Goal: Task Accomplishment & Management: Manage account settings

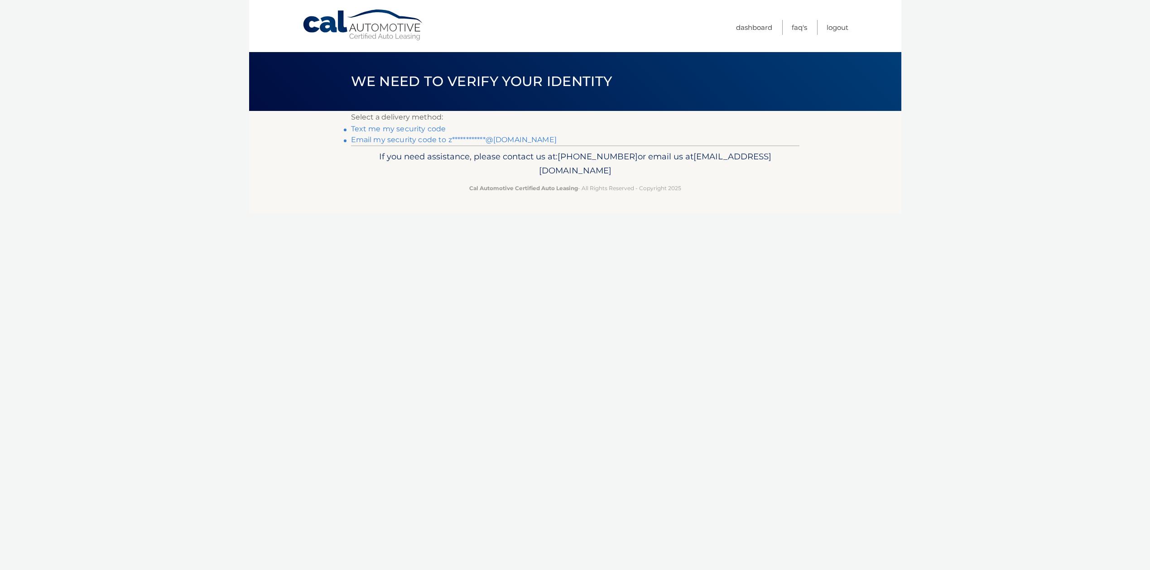
click at [418, 141] on link "**********" at bounding box center [454, 139] width 206 height 9
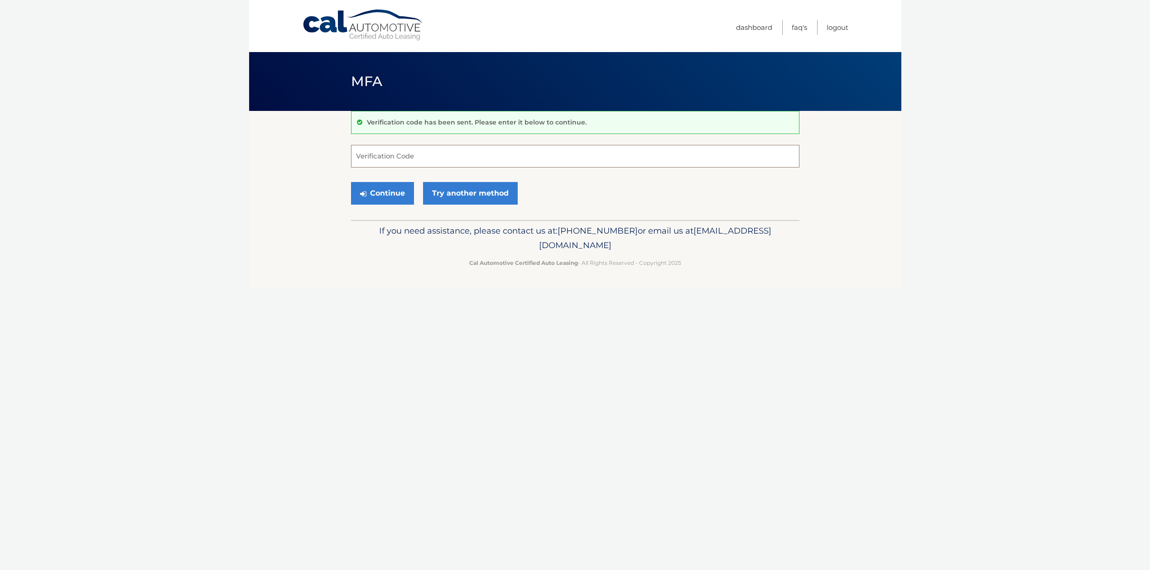
click at [436, 149] on input "Verification Code" at bounding box center [575, 156] width 448 height 23
paste input "346874"
type input "346874"
click at [394, 191] on button "Continue" at bounding box center [382, 193] width 63 height 23
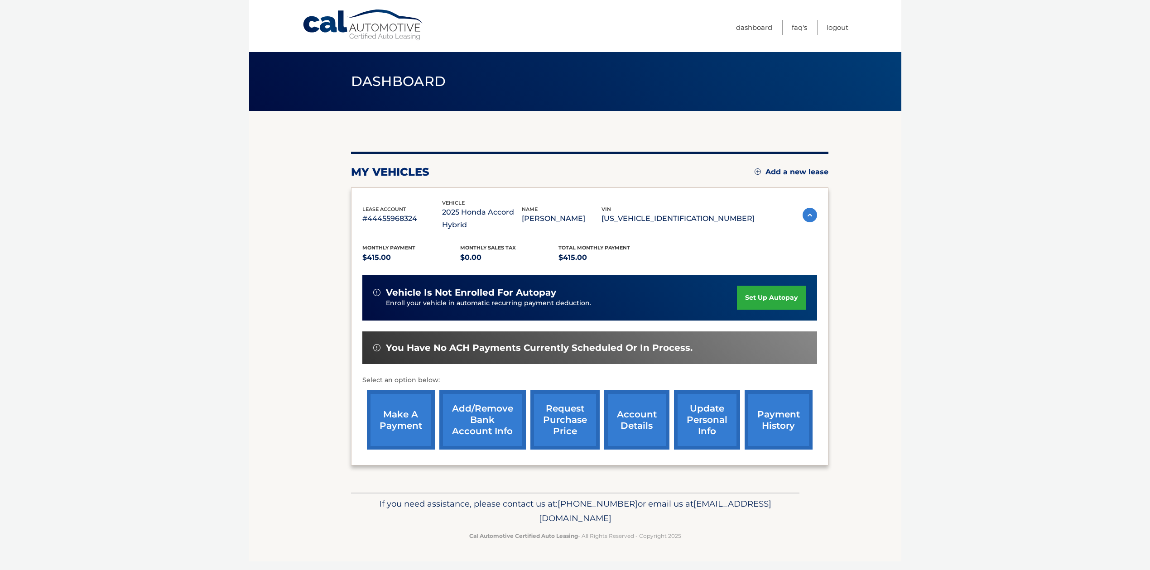
click at [766, 294] on link "set up autopay" at bounding box center [771, 298] width 69 height 24
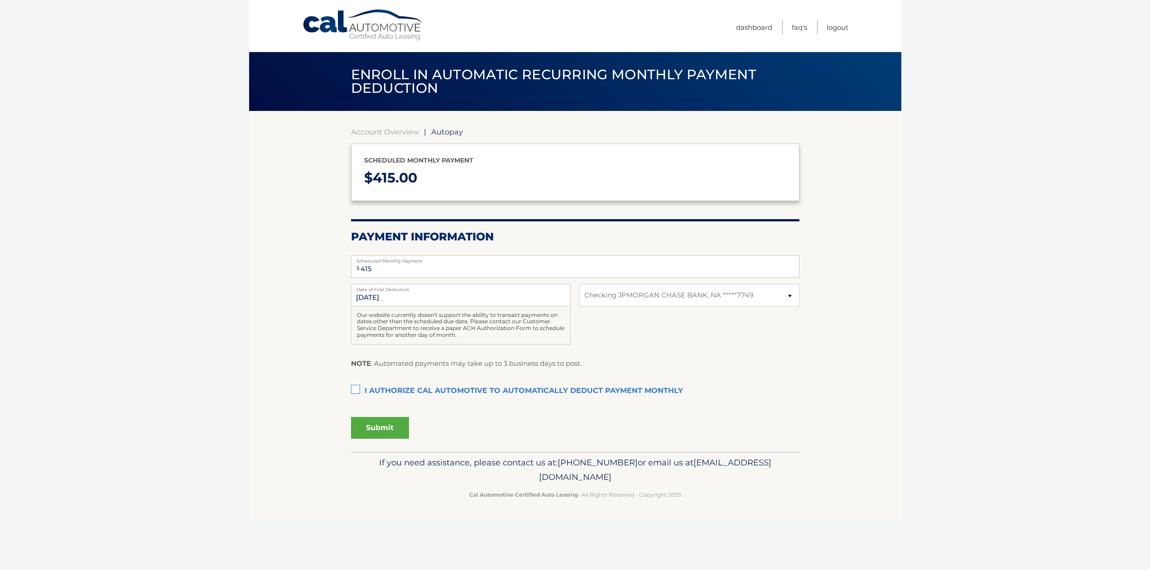
select select "YzM4ODM1OGMtZjViNS00MGEwLTk5YzctNGZkMjM0ZTcyMTJm"
click at [372, 387] on label "I authorize cal automotive to automatically deduct payment monthly This checkbo…" at bounding box center [575, 391] width 448 height 18
click at [0, 0] on input "I authorize cal automotive to automatically deduct payment monthly This checkbo…" at bounding box center [0, 0] width 0 height 0
click at [380, 436] on button "Submit" at bounding box center [380, 428] width 58 height 22
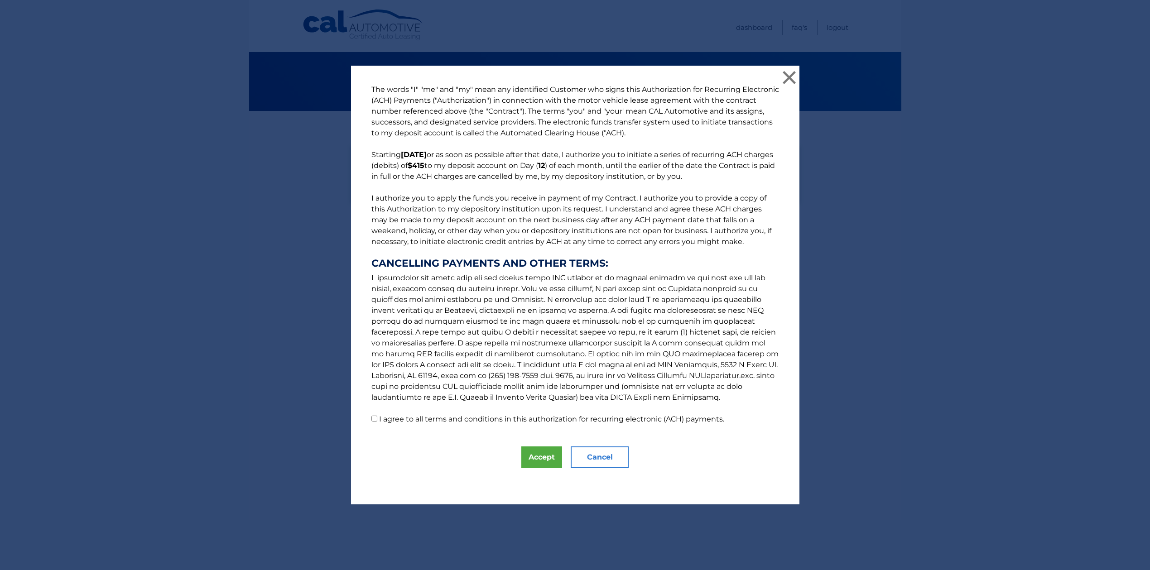
click at [404, 419] on label "I agree to all terms and conditions in this authorization for recurring electro…" at bounding box center [551, 419] width 345 height 9
click at [377, 419] on input "I agree to all terms and conditions in this authorization for recurring electro…" at bounding box center [374, 419] width 6 height 6
checkbox input "true"
click at [547, 459] on button "Accept" at bounding box center [541, 458] width 41 height 22
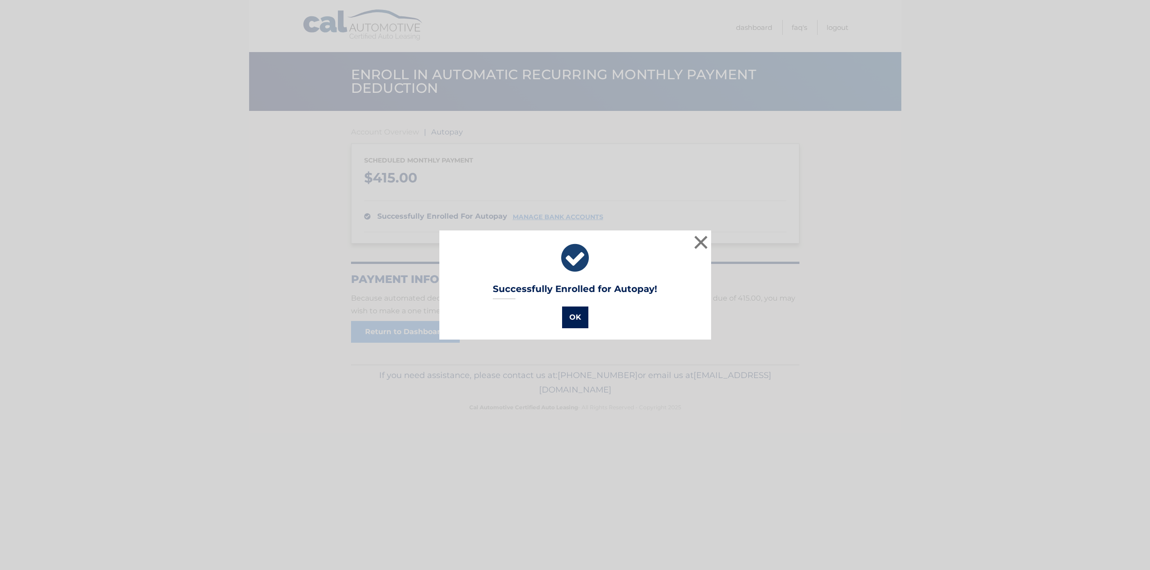
click at [575, 322] on button "OK" at bounding box center [575, 318] width 26 height 22
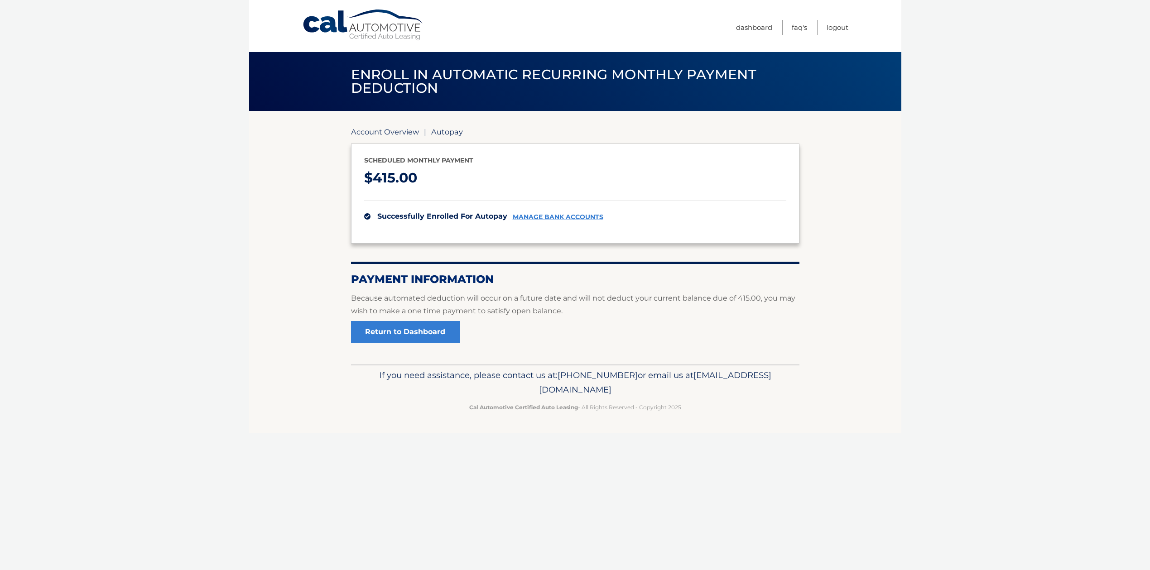
click at [404, 130] on link "Account Overview" at bounding box center [385, 131] width 68 height 9
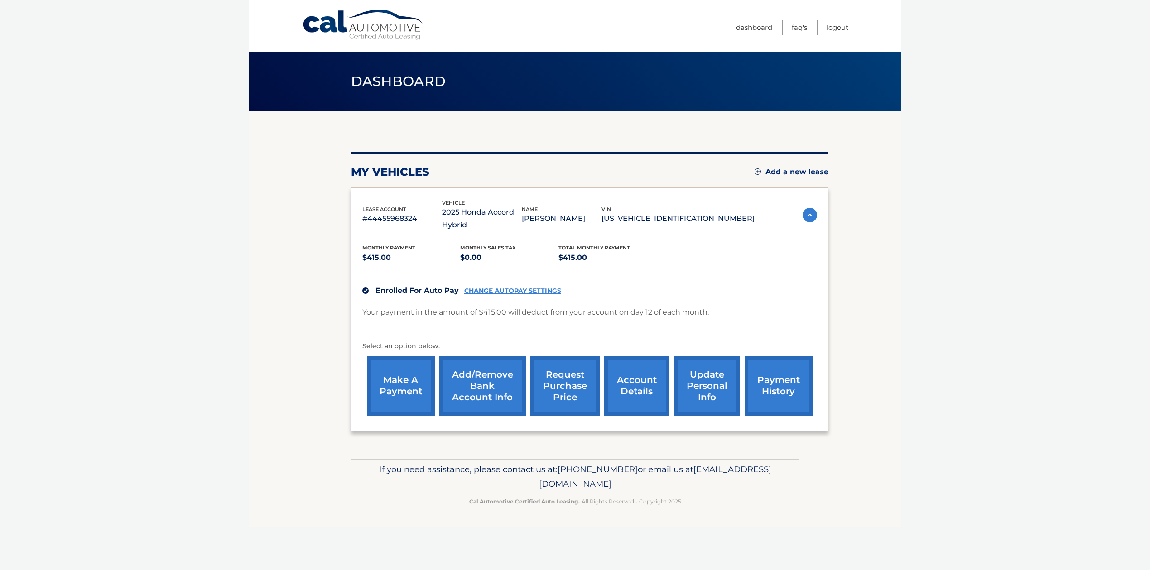
click at [385, 376] on link "make a payment" at bounding box center [401, 385] width 68 height 59
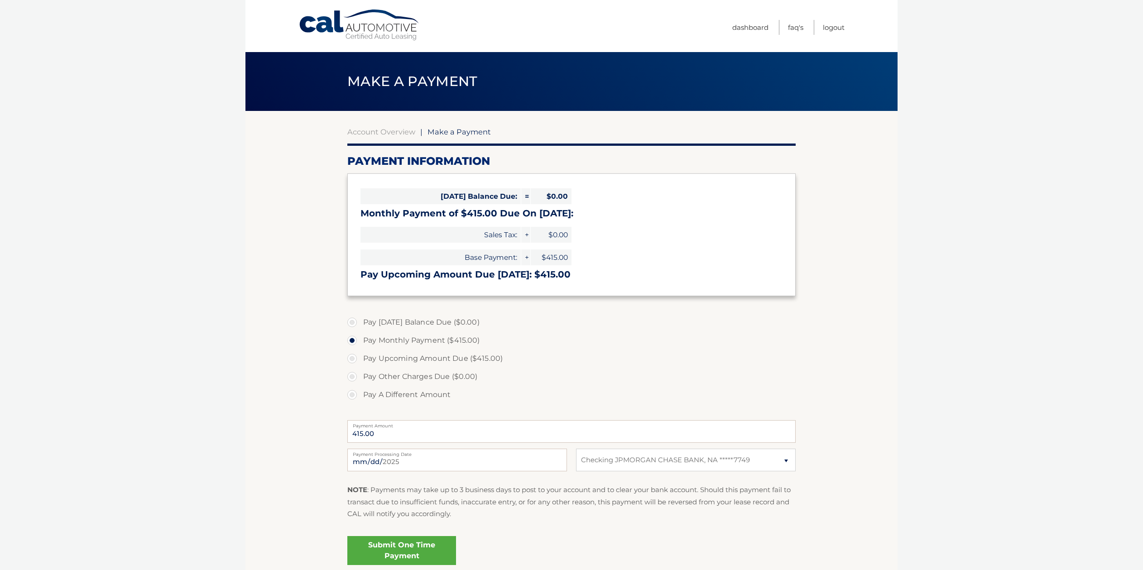
select select "YzM4ODM1OGMtZjViNS00MGEwLTk5YzctNGZkMjM0ZTcyMTJm"
